Goal: Task Accomplishment & Management: Manage account settings

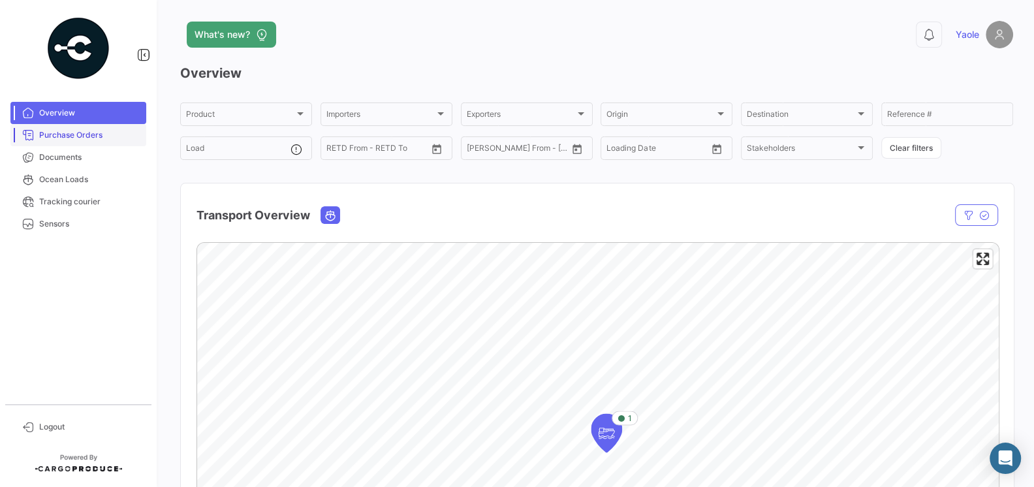
click at [92, 142] on link "Purchase Orders" at bounding box center [78, 135] width 136 height 22
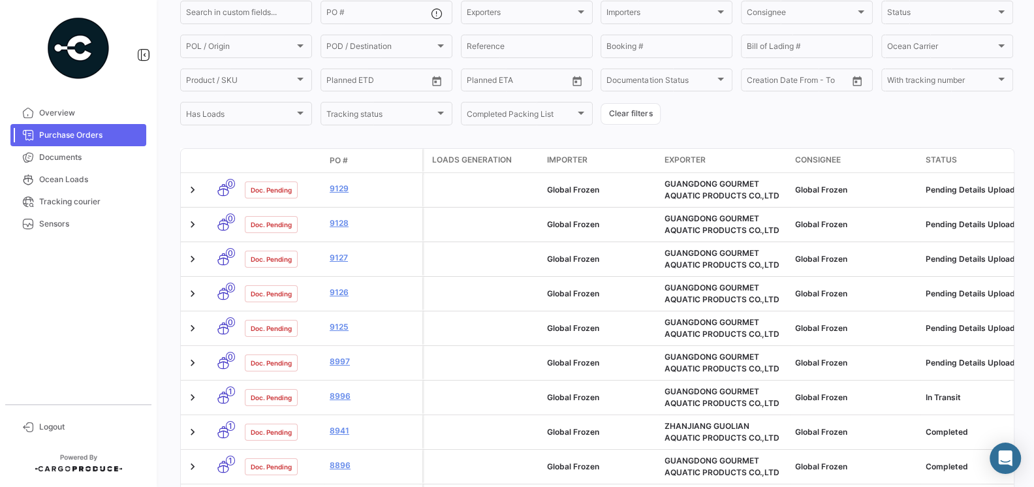
scroll to position [116, 0]
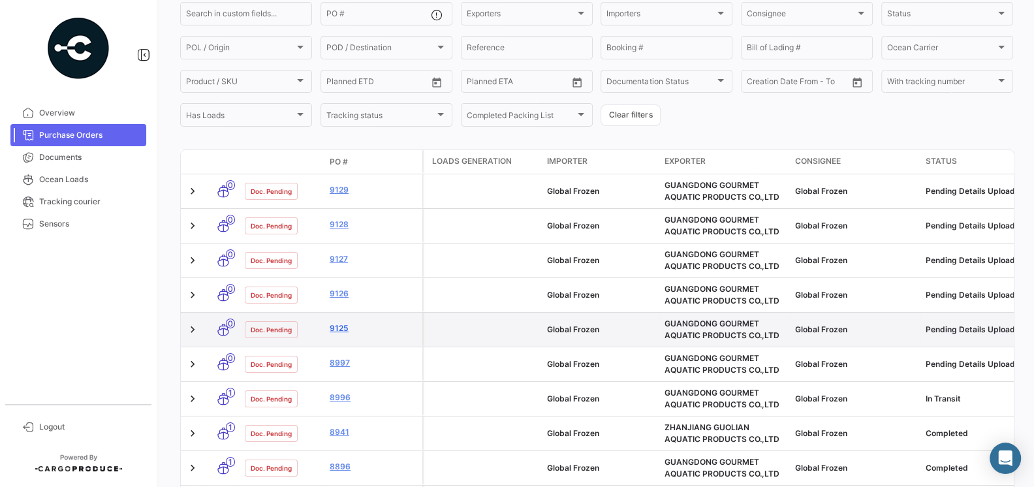
click at [339, 329] on link "9125" at bounding box center [373, 329] width 87 height 12
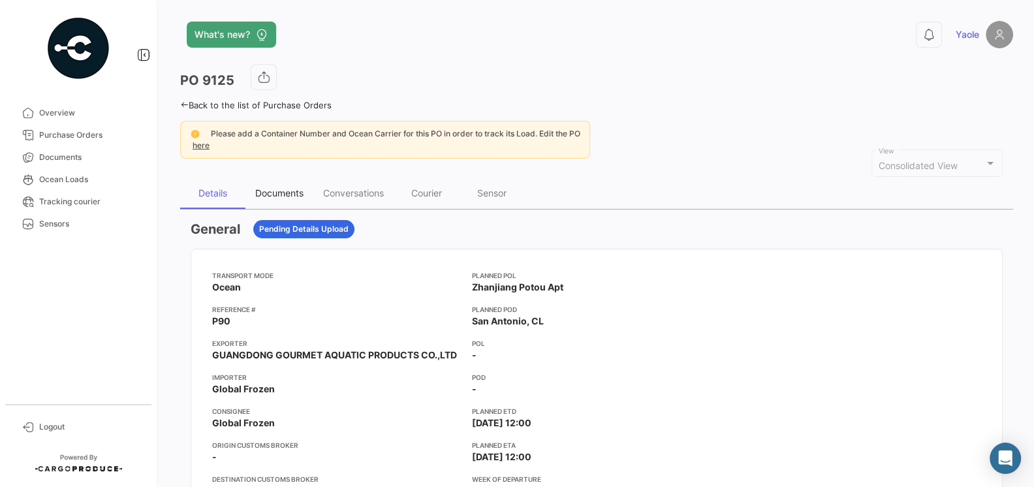
click at [275, 193] on div "Documents" at bounding box center [279, 192] width 48 height 11
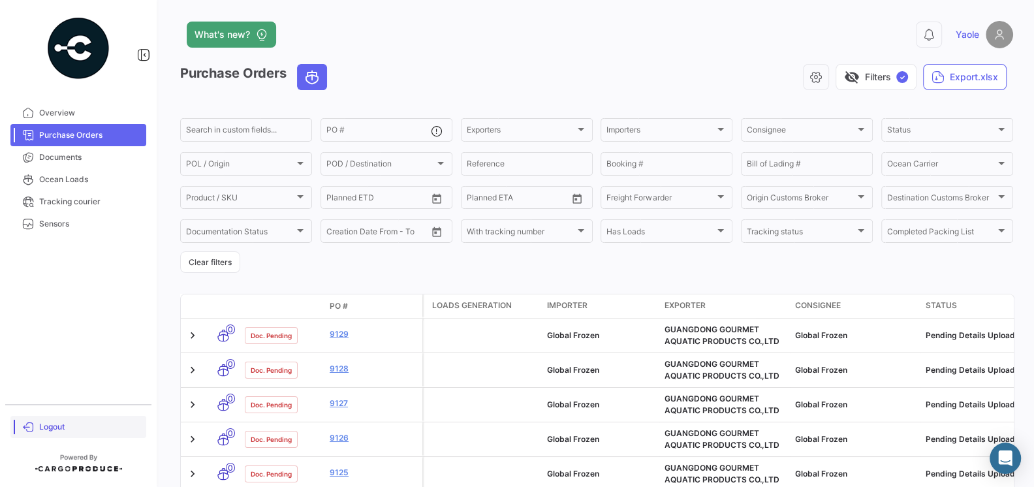
click at [55, 432] on span "Logout" at bounding box center [90, 427] width 102 height 12
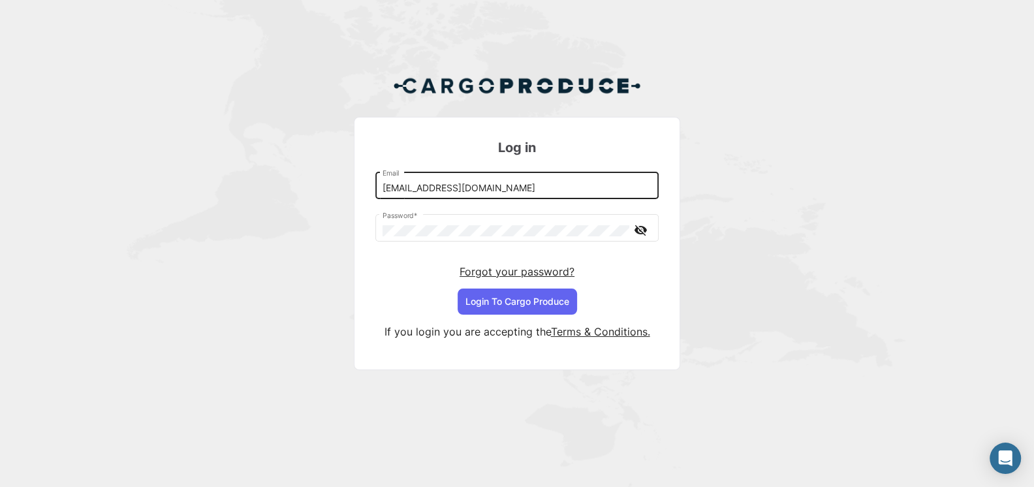
click at [565, 194] on input "[EMAIL_ADDRESS][DOMAIN_NAME]" at bounding box center [518, 188] width 270 height 11
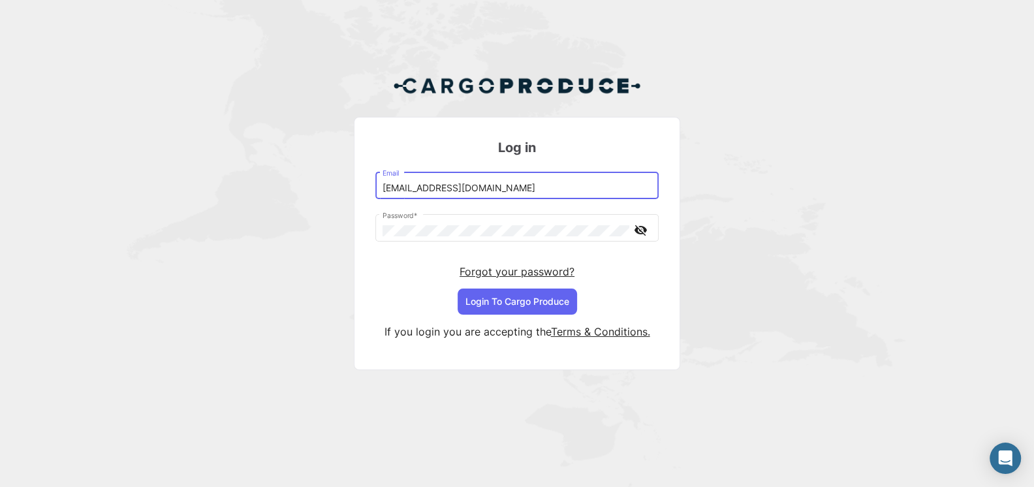
type input "[EMAIL_ADDRESS][DOMAIN_NAME]"
click at [519, 301] on button "Login To Cargo Produce" at bounding box center [517, 302] width 119 height 26
